Goal: Information Seeking & Learning: Learn about a topic

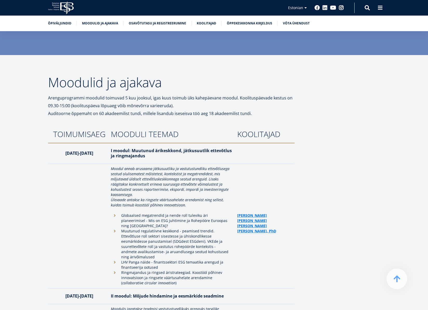
scroll to position [904, 0]
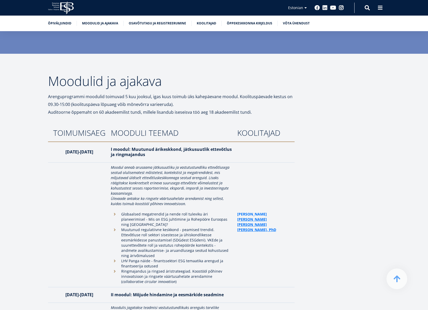
click at [260, 212] on link "Andreas Veispak" at bounding box center [252, 214] width 30 height 5
click at [250, 217] on link "Kadi Ilves" at bounding box center [252, 219] width 30 height 5
click at [254, 222] on link "Jani Mäenpää" at bounding box center [252, 224] width 30 height 5
click at [273, 227] on link "Kerli Kant Hvass, PhD" at bounding box center [256, 229] width 39 height 5
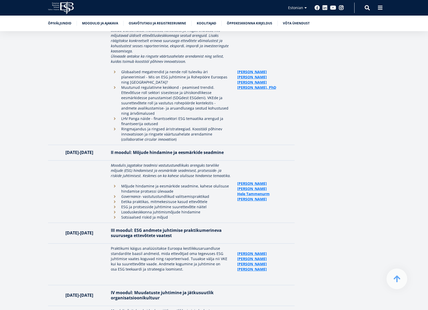
scroll to position [1062, 0]
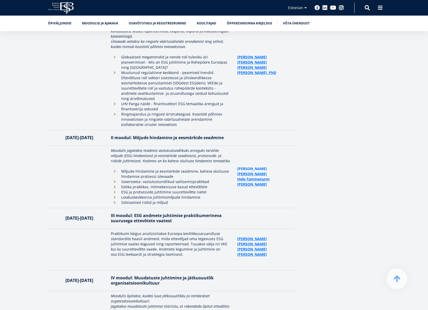
click at [254, 166] on link "Merili Vares" at bounding box center [252, 168] width 30 height 5
click at [253, 171] on link "Mari Kooskora" at bounding box center [252, 173] width 30 height 5
click at [263, 177] on link "Hele Tammenurm" at bounding box center [253, 179] width 32 height 5
click at [245, 182] on link "Jaan Aps" at bounding box center [252, 184] width 30 height 5
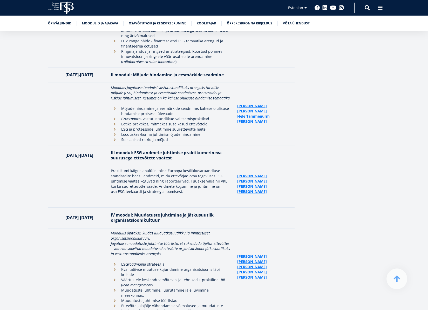
scroll to position [1126, 0]
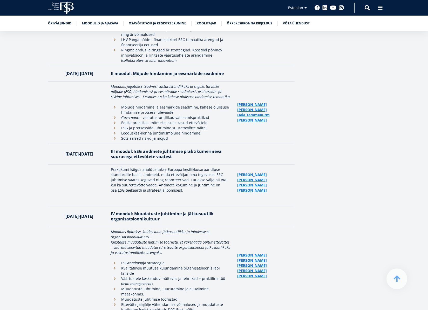
click at [242, 172] on link "Kadi Kenk" at bounding box center [252, 174] width 30 height 5
click at [256, 177] on link "Merili Vares" at bounding box center [252, 179] width 30 height 5
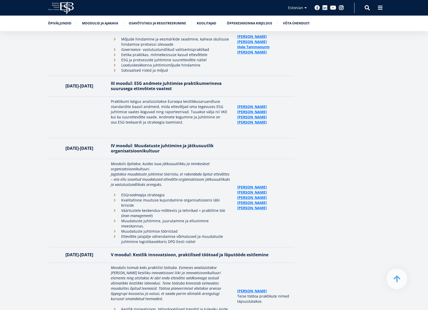
scroll to position [1199, 0]
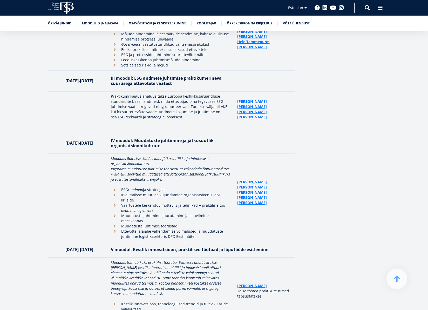
click at [246, 180] on link "[PERSON_NAME]" at bounding box center [252, 182] width 30 height 5
click at [252, 185] on link "Aivar Haller" at bounding box center [252, 187] width 30 height 5
click at [255, 190] on link "Jari Kukkonen" at bounding box center [252, 192] width 30 height 5
click at [263, 195] on link "Khris-Marii Palksaar" at bounding box center [252, 197] width 30 height 5
click at [255, 200] on link "Remo Kirss" at bounding box center [252, 202] width 30 height 5
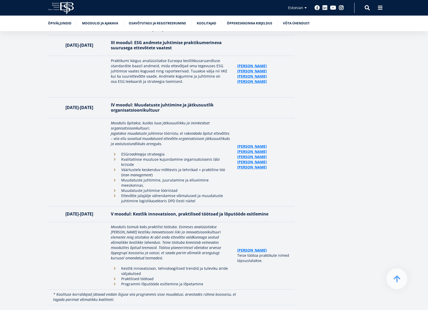
scroll to position [1244, 0]
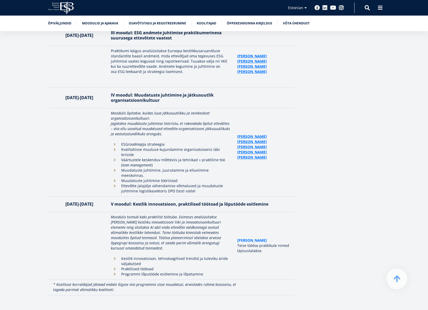
click at [246, 238] on link "Anu Ruul" at bounding box center [252, 240] width 30 height 5
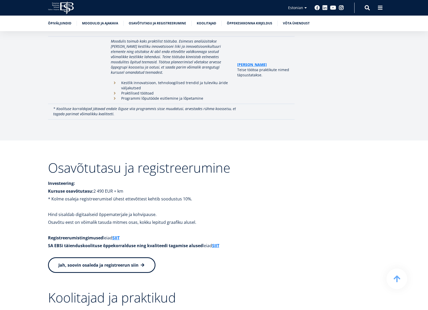
scroll to position [1421, 0]
click at [216, 242] on link "SIIT" at bounding box center [215, 246] width 7 height 8
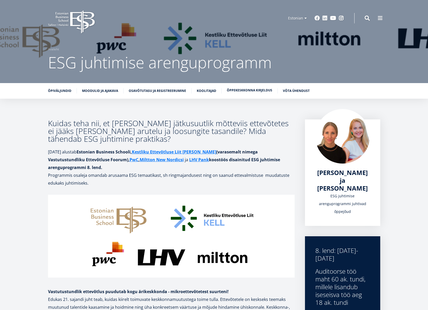
scroll to position [0, 0]
click at [97, 120] on h3 "Kuidas teha nii, et ringne ja jätkusuutlik mõtteviis ettevõtetes ei jääks vaid …" at bounding box center [171, 131] width 247 height 23
click at [326, 20] on link "Linkedin" at bounding box center [325, 17] width 5 height 5
